Goal: Task Accomplishment & Management: Manage account settings

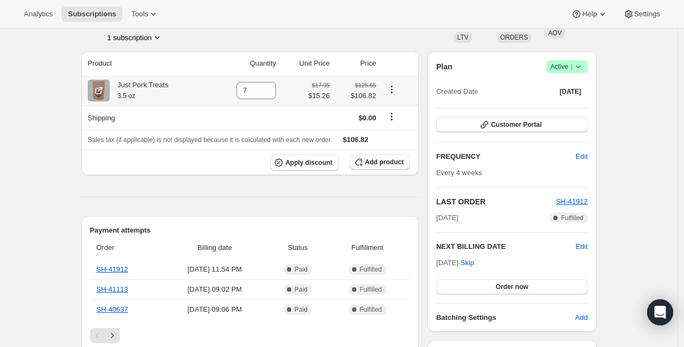
scroll to position [106, 0]
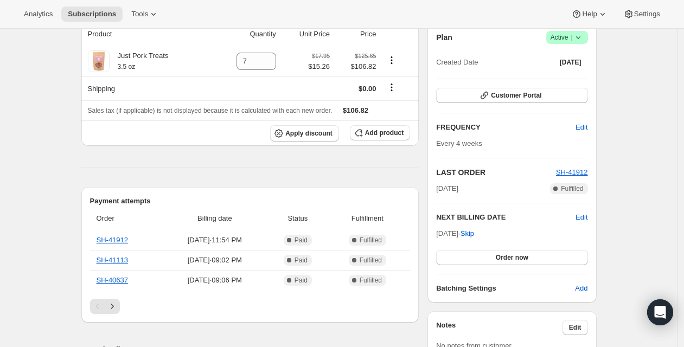
click at [391, 135] on span "Add product" at bounding box center [384, 133] width 39 height 9
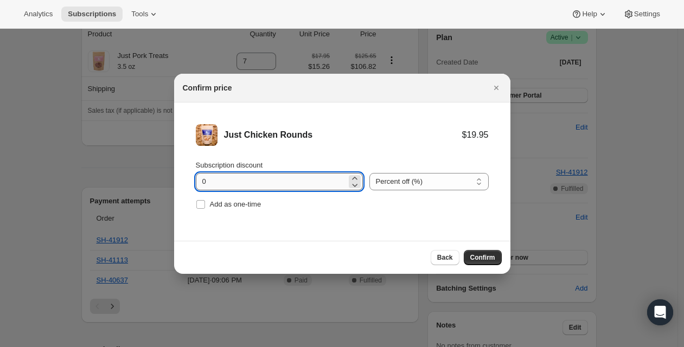
click at [218, 189] on input "0" at bounding box center [271, 181] width 151 height 17
click at [217, 180] on input "0" at bounding box center [271, 181] width 151 height 17
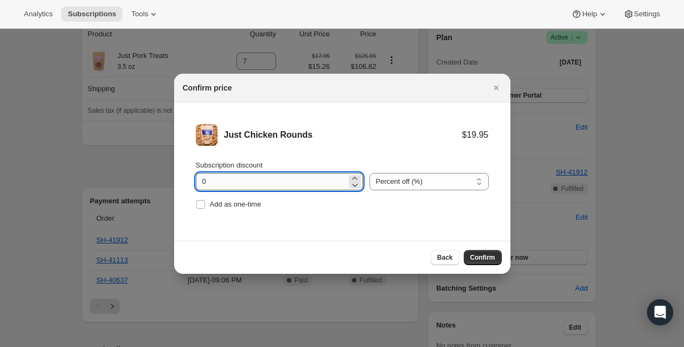
click at [217, 180] on input "0" at bounding box center [271, 181] width 151 height 17
type input "15"
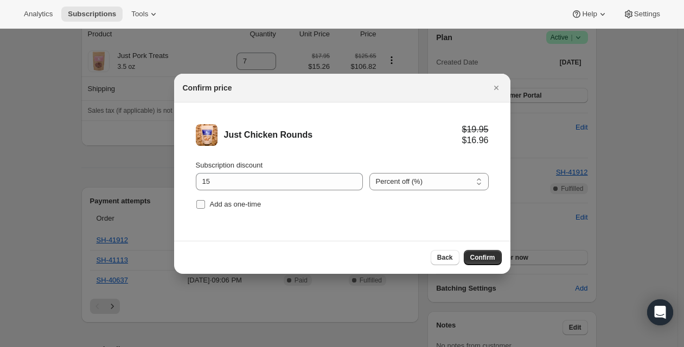
click at [220, 202] on span "Add as one-time" at bounding box center [236, 204] width 52 height 8
click at [205, 202] on input "Add as one-time" at bounding box center [200, 204] width 9 height 9
checkbox input "true"
click at [485, 253] on button "Confirm" at bounding box center [483, 257] width 38 height 15
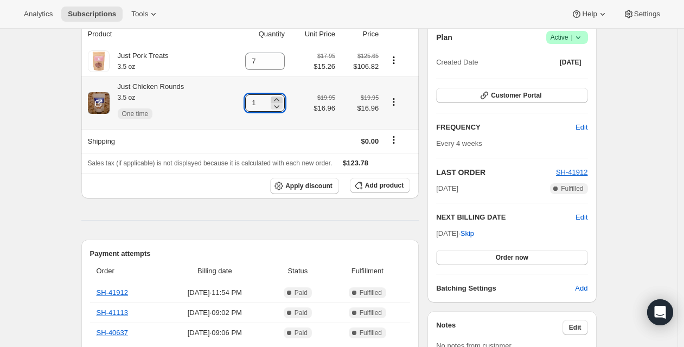
click at [279, 99] on icon at bounding box center [276, 99] width 5 height 3
type input "2"
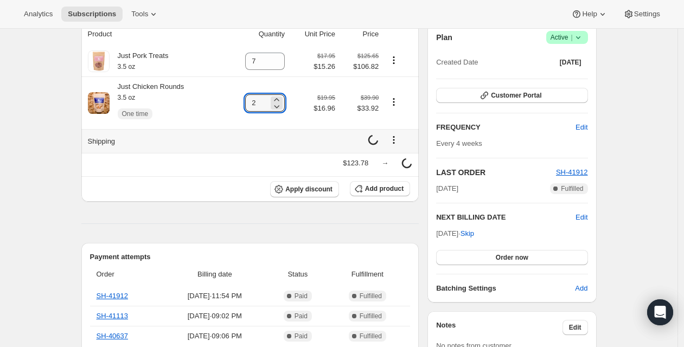
click at [249, 147] on td at bounding box center [257, 141] width 63 height 24
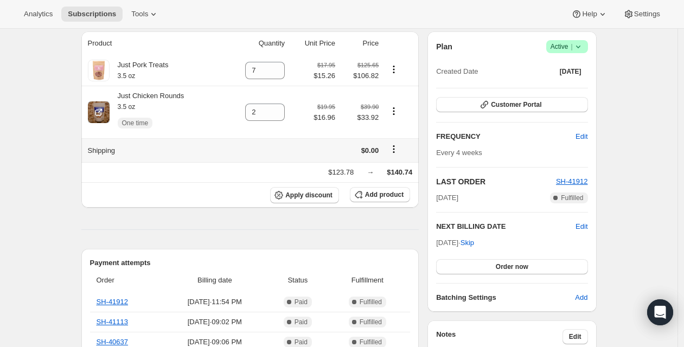
scroll to position [95, 0]
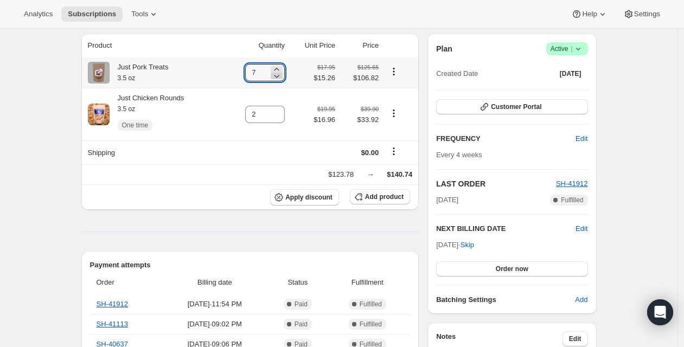
click at [282, 75] on icon at bounding box center [276, 76] width 11 height 11
click at [282, 75] on icon at bounding box center [280, 76] width 11 height 11
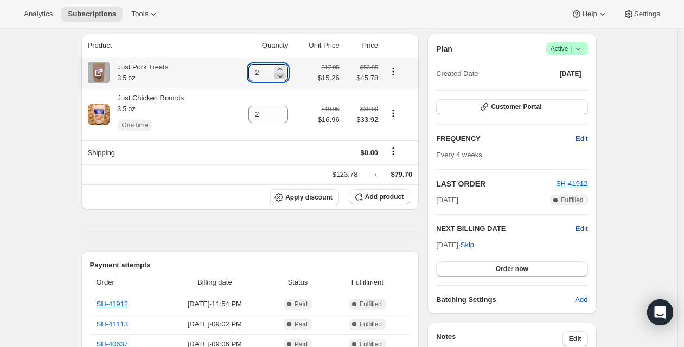
click at [282, 75] on icon at bounding box center [280, 76] width 11 height 11
type input "0"
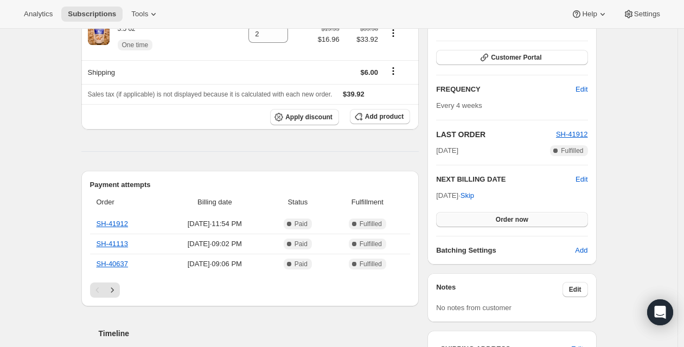
scroll to position [125, 0]
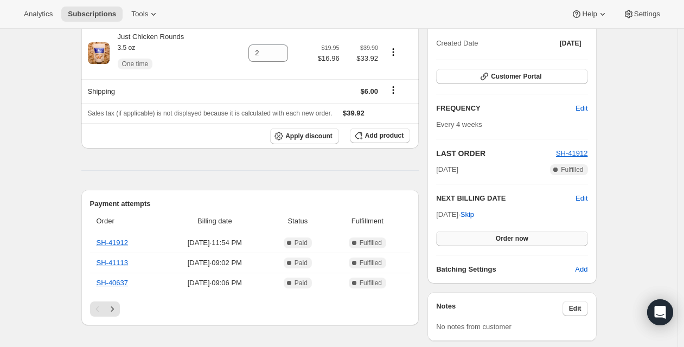
click at [532, 238] on button "Order now" at bounding box center [511, 238] width 151 height 15
click at [532, 238] on span "Click to confirm" at bounding box center [511, 238] width 49 height 9
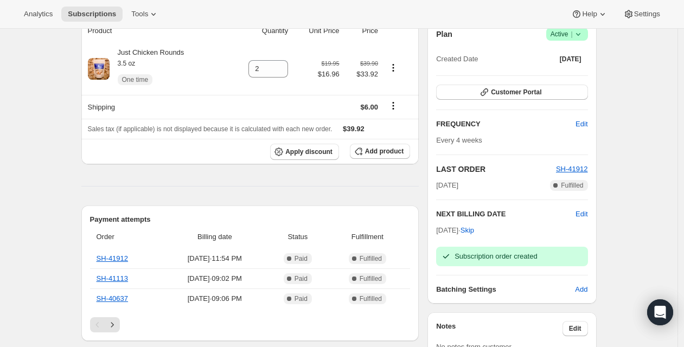
scroll to position [105, 0]
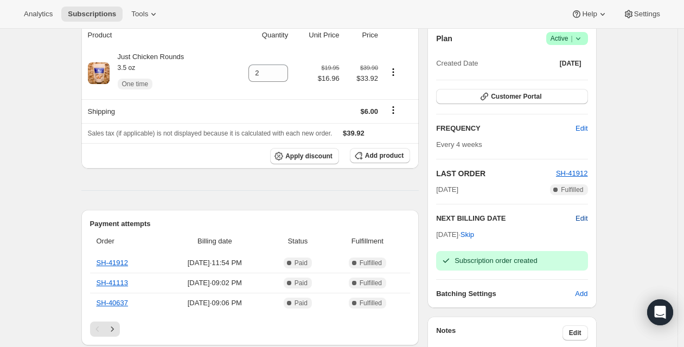
click at [588, 217] on span "Edit" at bounding box center [582, 218] width 12 height 11
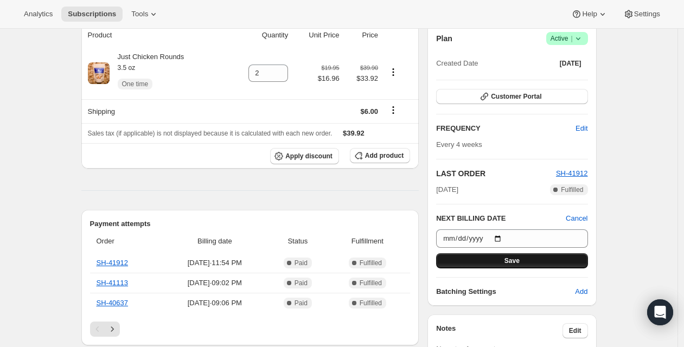
click at [513, 260] on span "Save" at bounding box center [512, 261] width 15 height 9
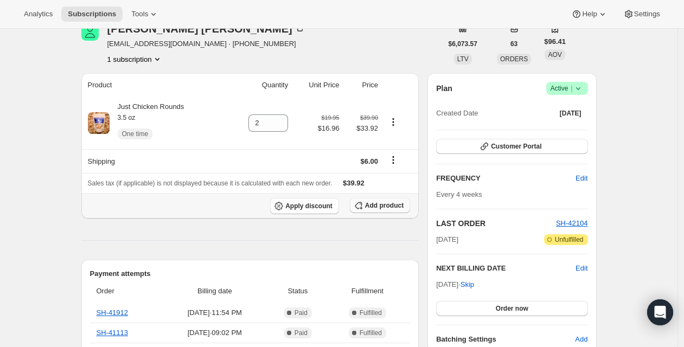
click at [371, 205] on span "Add product" at bounding box center [384, 205] width 39 height 9
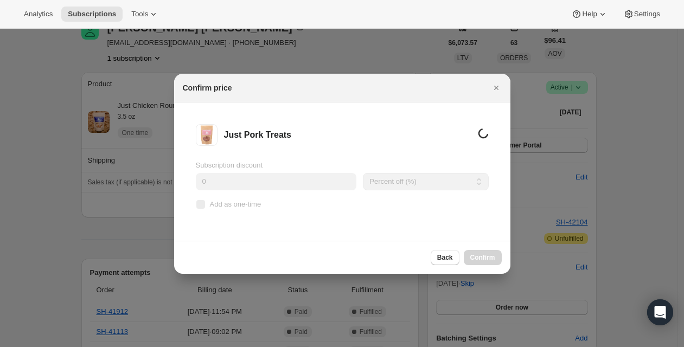
scroll to position [0, 0]
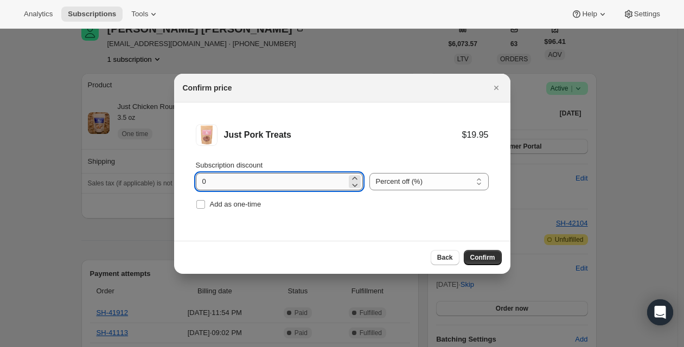
click at [241, 183] on input "0" at bounding box center [271, 181] width 151 height 17
type input "15"
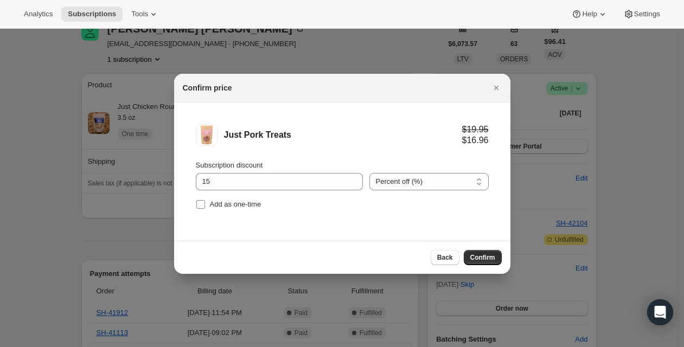
click at [227, 206] on span "Add as one-time" at bounding box center [236, 204] width 52 height 8
click at [205, 206] on input "Add as one-time" at bounding box center [200, 204] width 9 height 9
checkbox input "true"
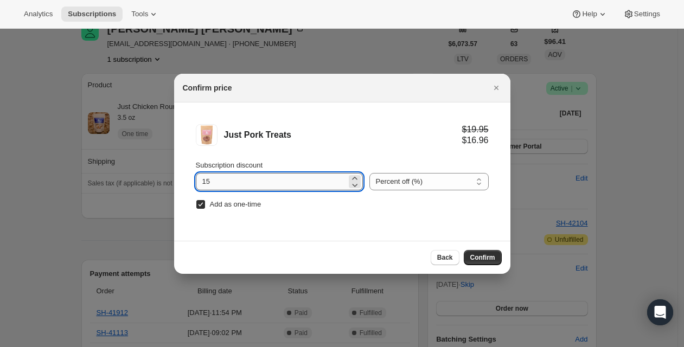
click at [285, 187] on input "15" at bounding box center [271, 181] width 151 height 17
type input "23.5"
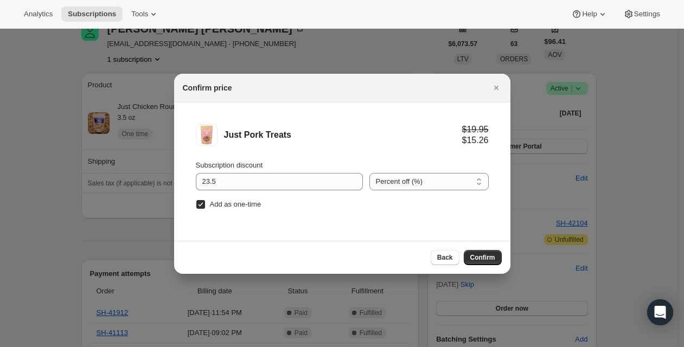
click at [237, 203] on span "Add as one-time" at bounding box center [236, 204] width 52 height 8
click at [205, 203] on input "Add as one-time" at bounding box center [200, 204] width 9 height 9
checkbox input "false"
click at [477, 258] on span "Confirm" at bounding box center [482, 257] width 25 height 9
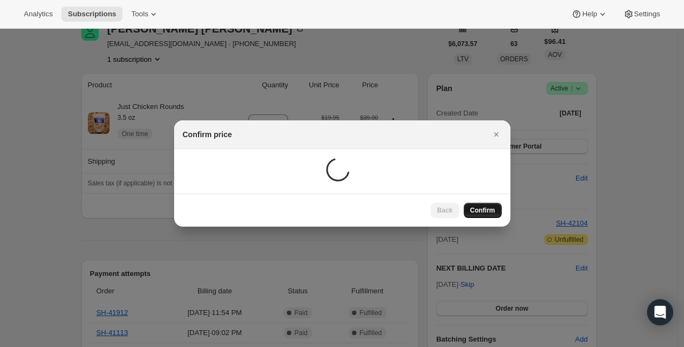
scroll to position [105, 0]
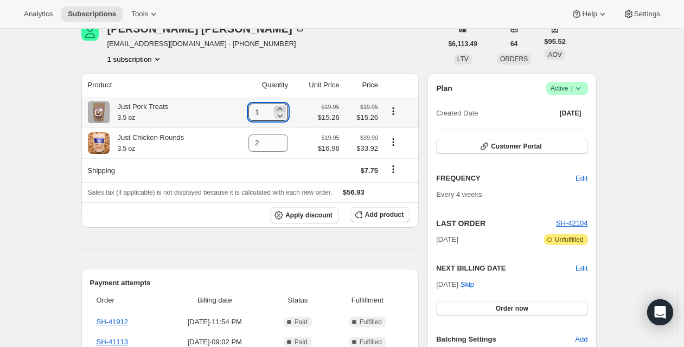
click at [282, 107] on icon at bounding box center [280, 109] width 11 height 11
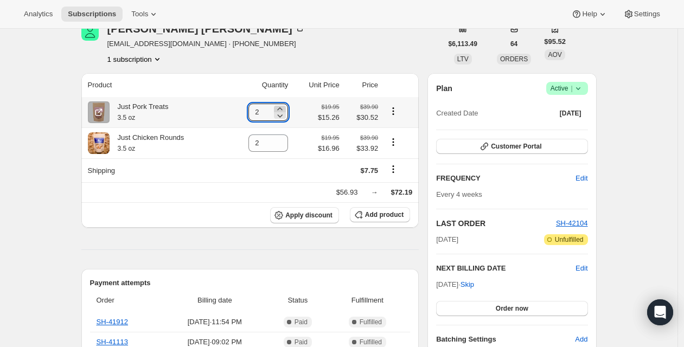
click at [282, 107] on icon at bounding box center [280, 109] width 11 height 11
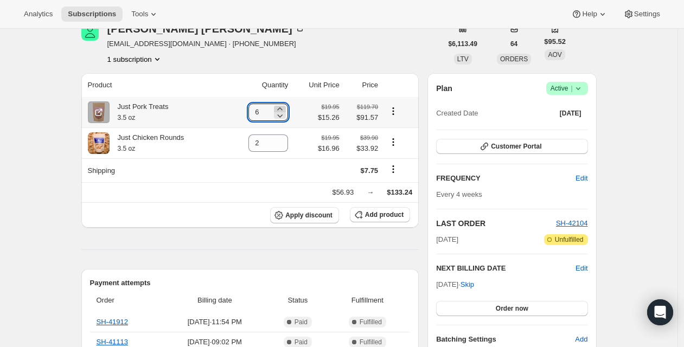
type input "7"
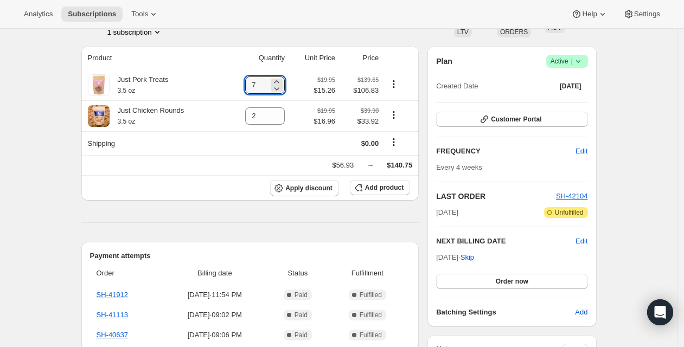
scroll to position [132, 0]
click at [399, 116] on icon "Product actions" at bounding box center [393, 115] width 11 height 11
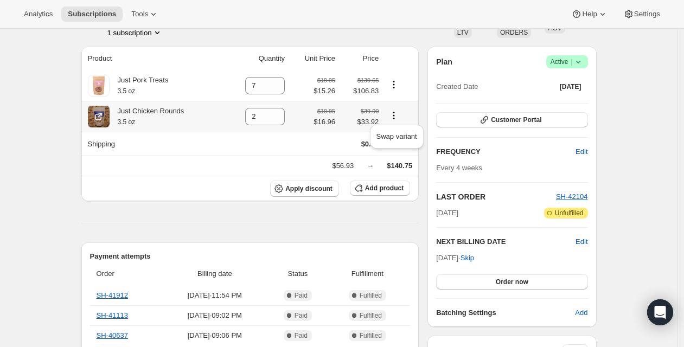
click at [399, 116] on icon "Product actions" at bounding box center [393, 115] width 11 height 11
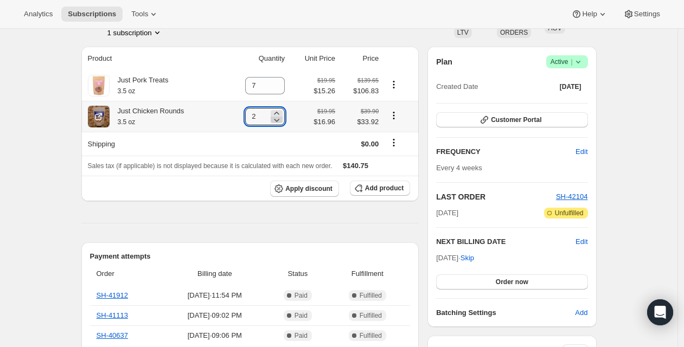
click at [280, 119] on icon at bounding box center [277, 120] width 5 height 3
type input "0"
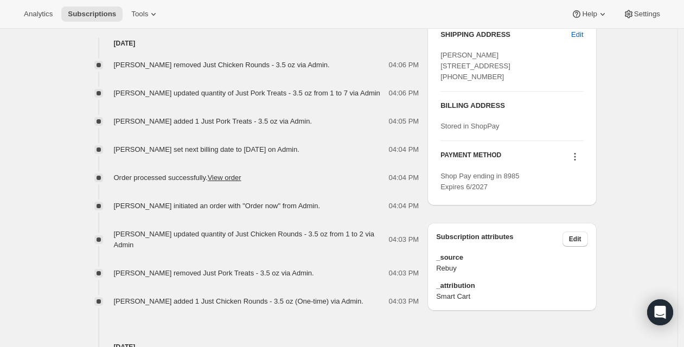
scroll to position [570, 0]
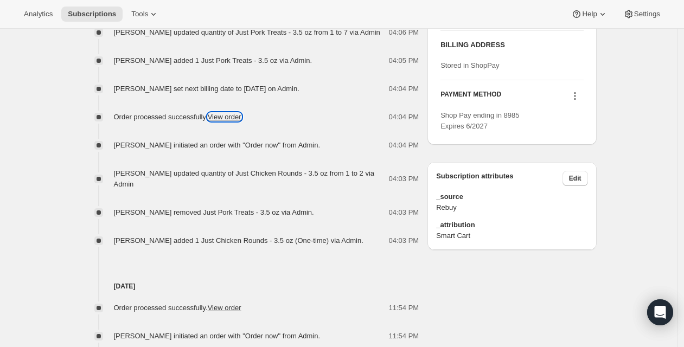
click at [241, 121] on link "View order" at bounding box center [225, 117] width 34 height 8
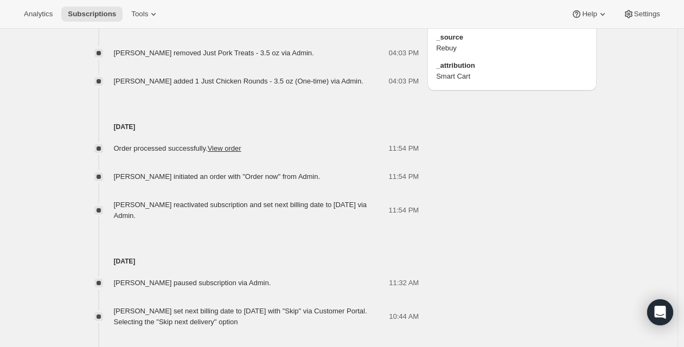
scroll to position [730, 0]
click at [234, 151] on link "View order" at bounding box center [225, 147] width 34 height 8
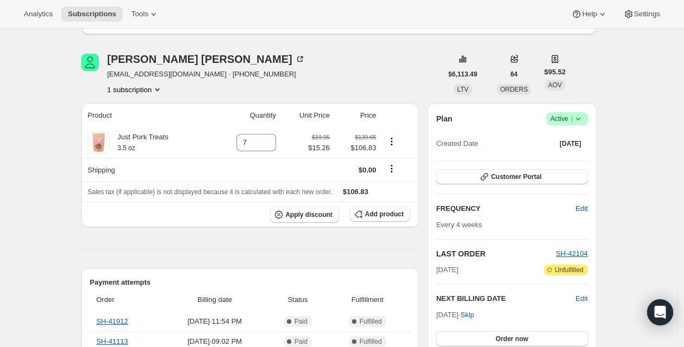
scroll to position [0, 0]
